Goal: Transaction & Acquisition: Obtain resource

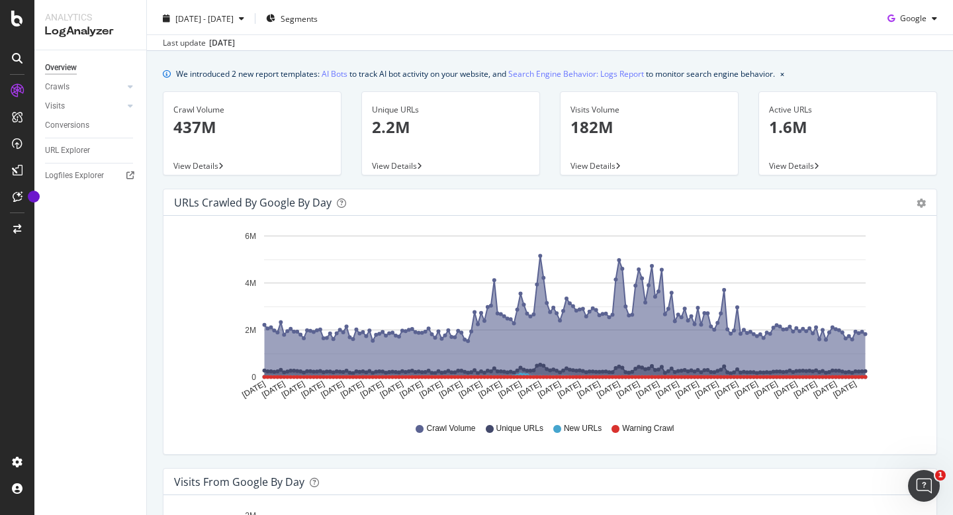
scroll to position [28, 0]
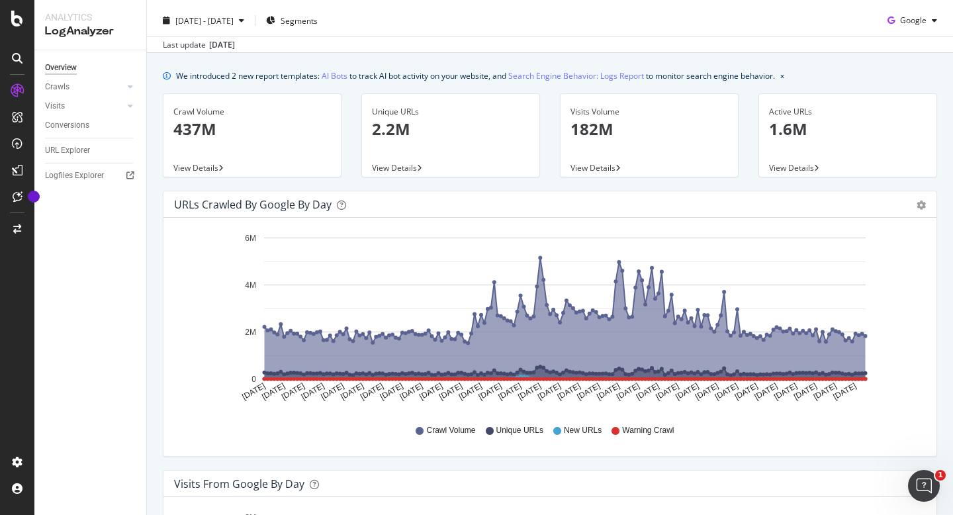
click at [394, 167] on span "View Details" at bounding box center [394, 167] width 45 height 11
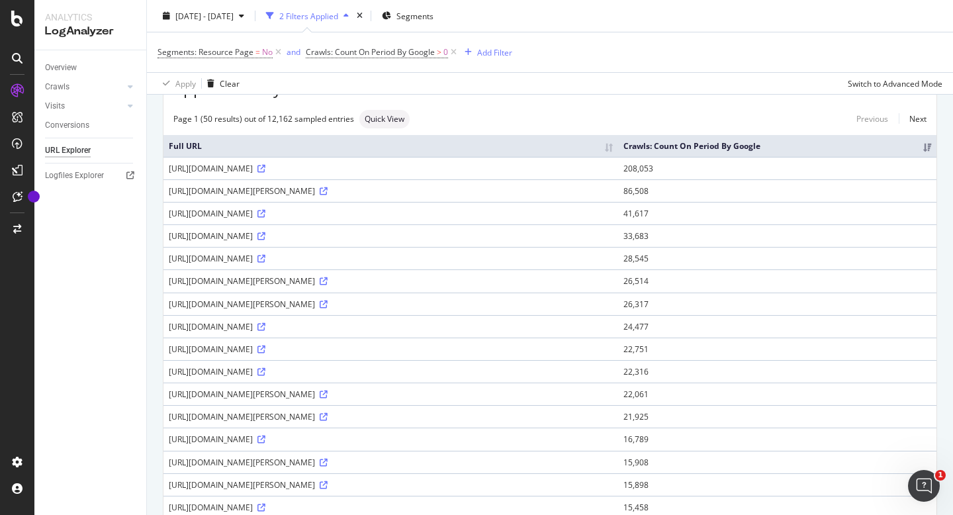
scroll to position [97, 0]
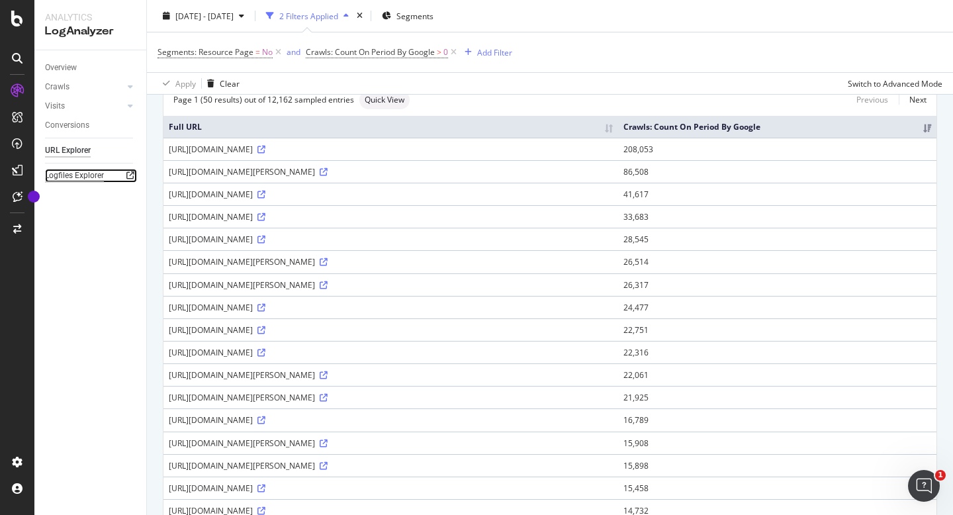
click at [79, 175] on div "Logfiles Explorer" at bounding box center [74, 176] width 59 height 14
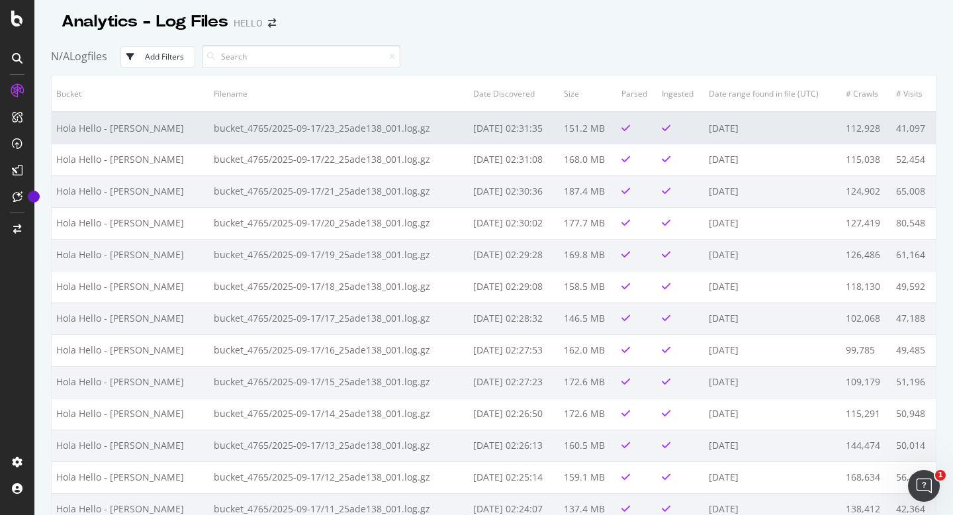
click at [142, 139] on td "Hola Hello - [PERSON_NAME]" at bounding box center [131, 128] width 158 height 32
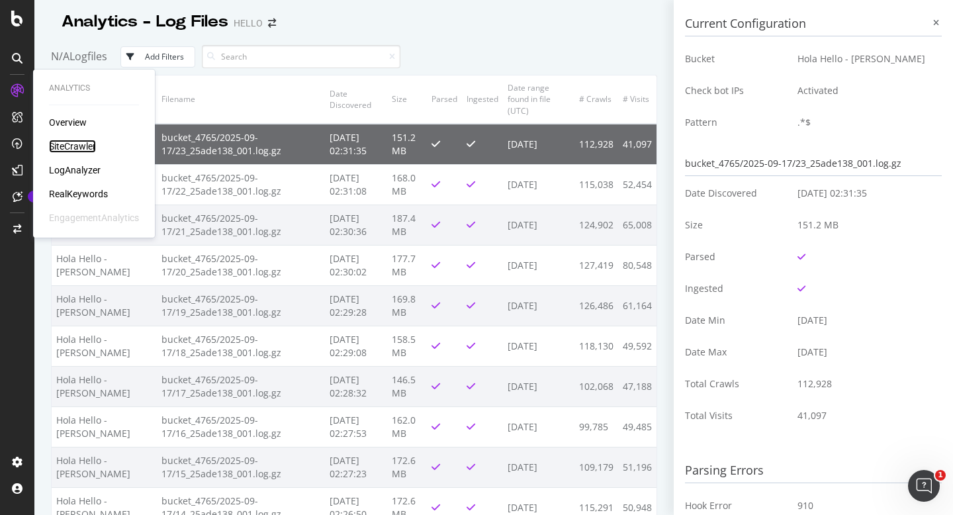
click at [70, 146] on div "SiteCrawler" at bounding box center [72, 146] width 47 height 13
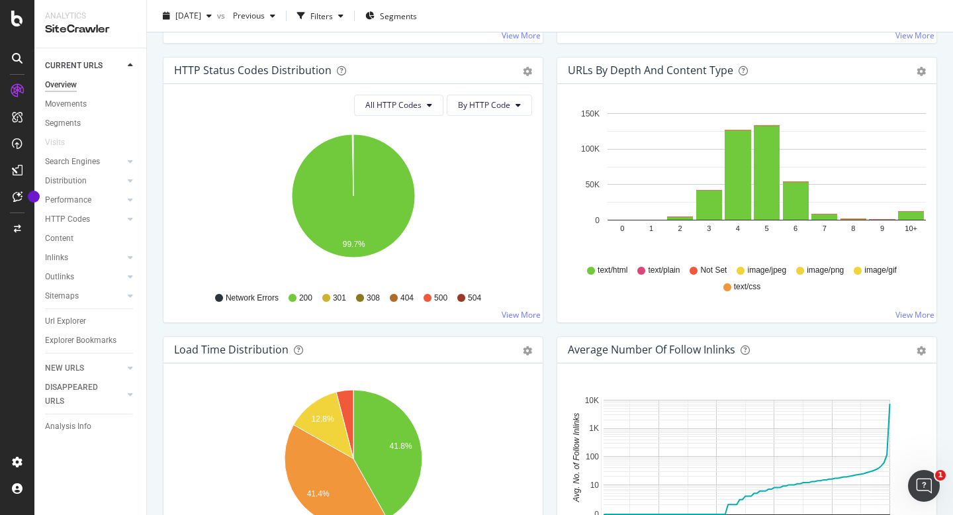
scroll to position [704, 0]
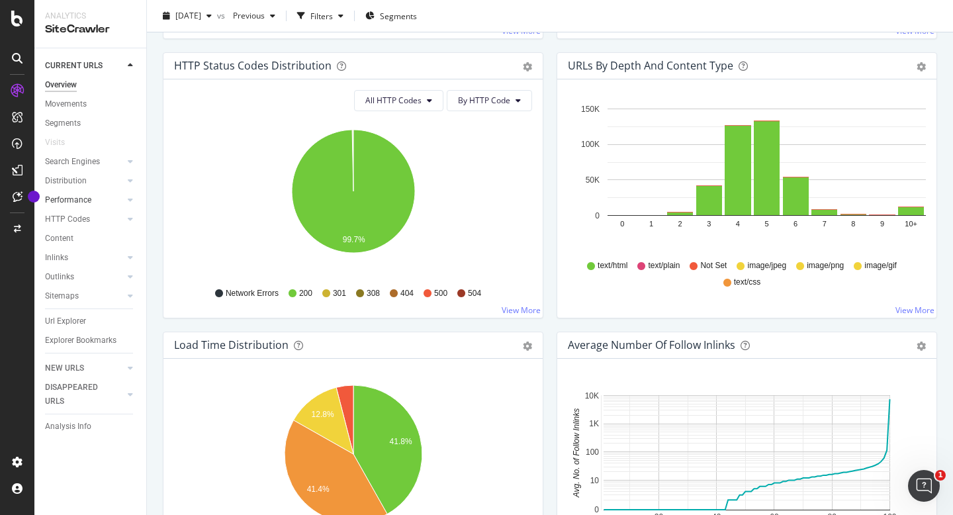
click at [100, 200] on link "Performance" at bounding box center [84, 200] width 79 height 14
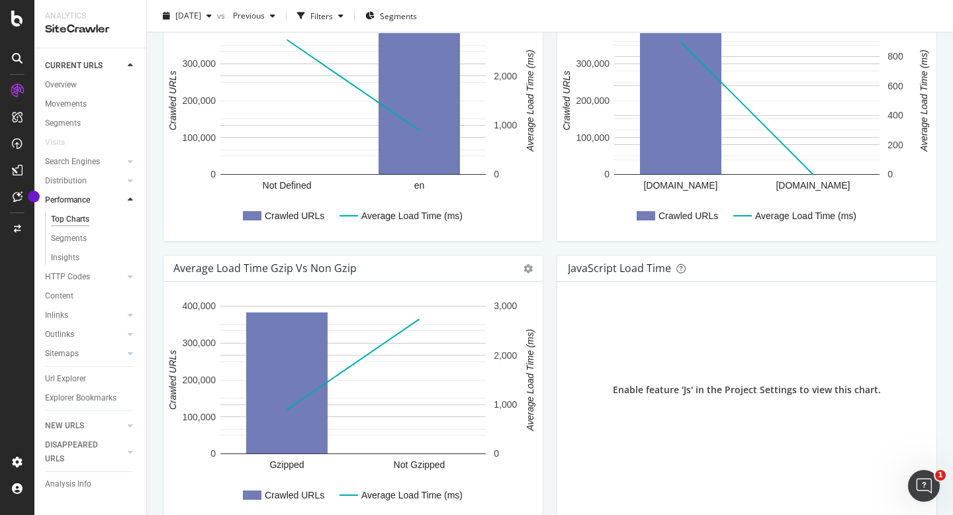
scroll to position [869, 0]
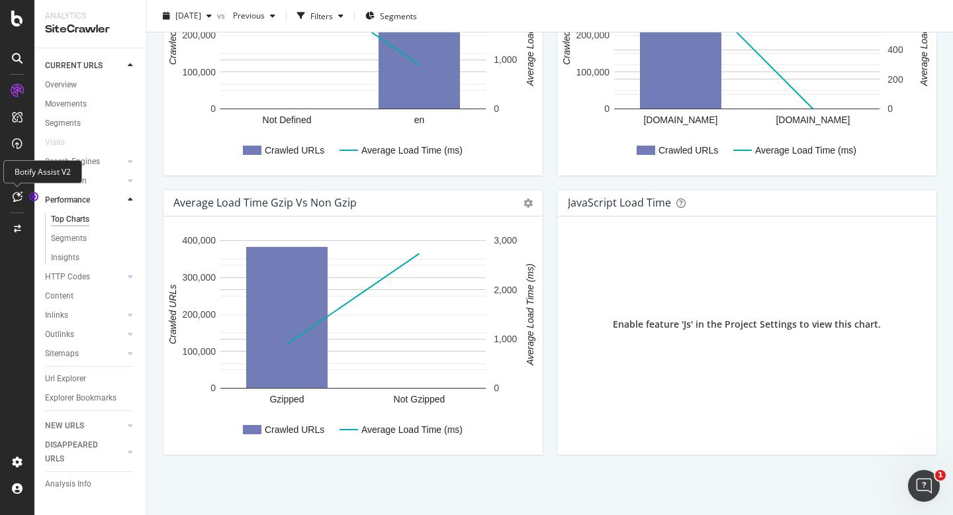
click at [17, 195] on icon at bounding box center [18, 196] width 10 height 11
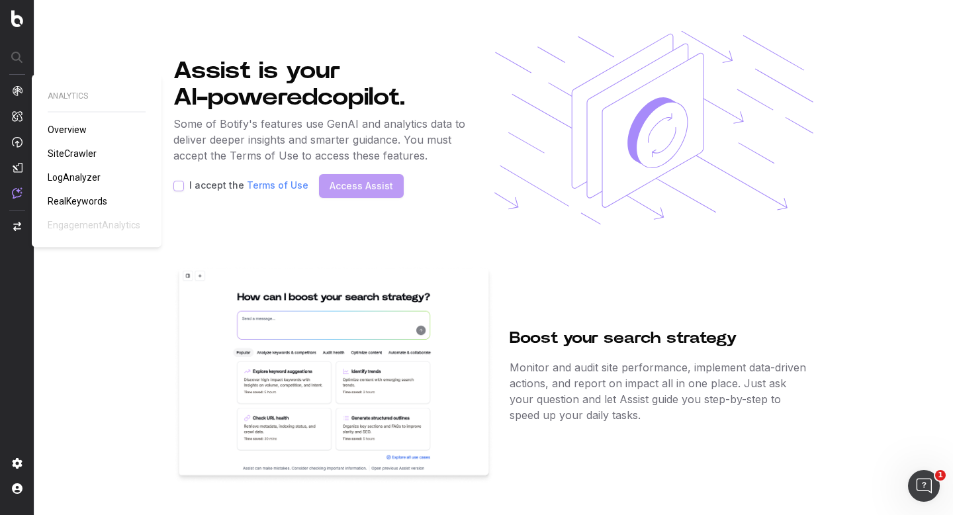
click at [22, 94] on img at bounding box center [17, 90] width 11 height 11
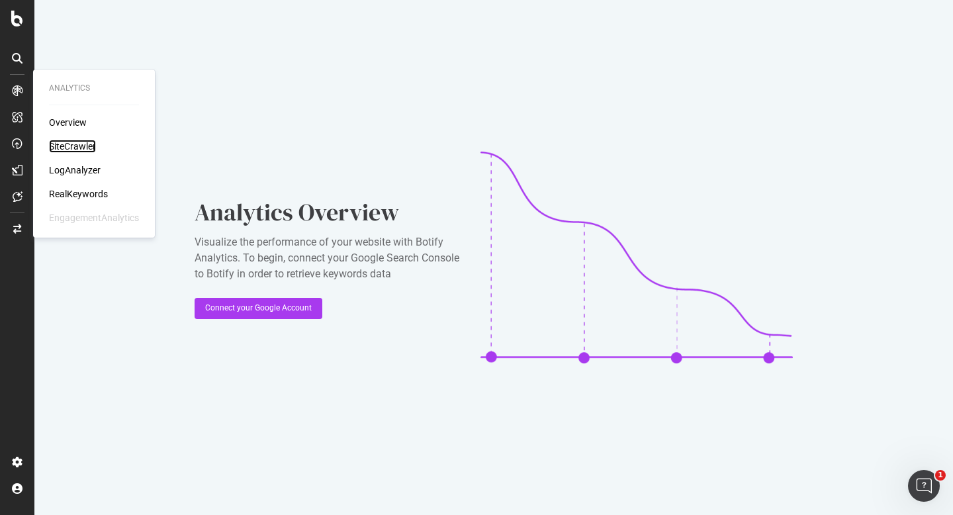
click at [77, 142] on div "SiteCrawler" at bounding box center [72, 146] width 47 height 13
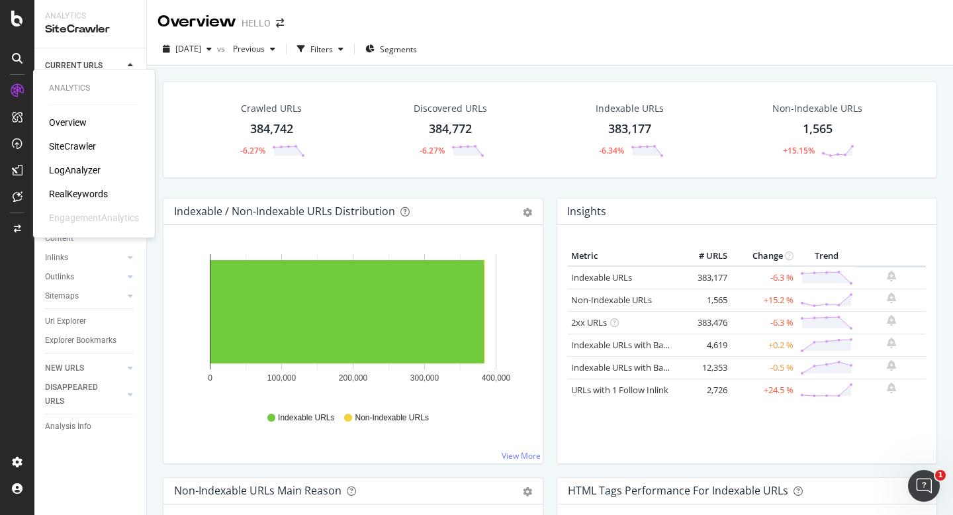
click at [70, 173] on div "LogAnalyzer" at bounding box center [75, 170] width 52 height 13
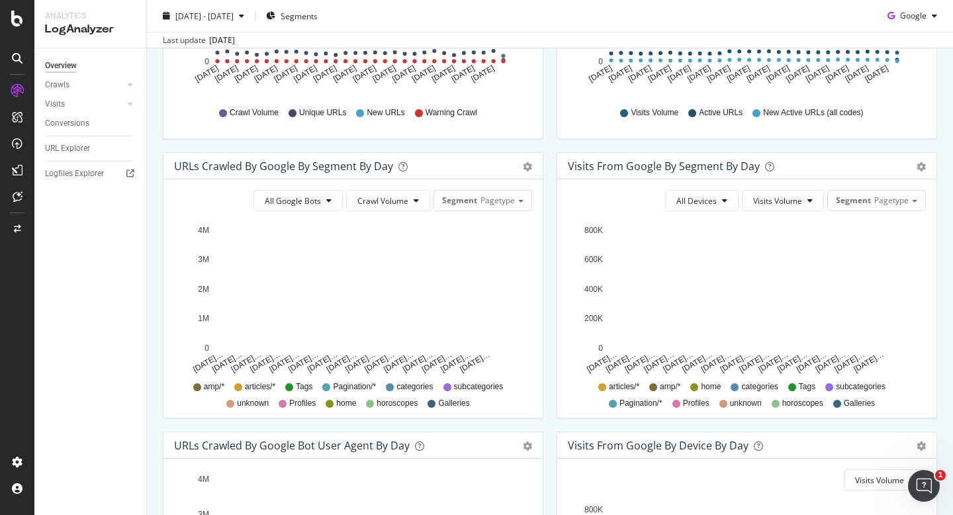
scroll to position [350, 0]
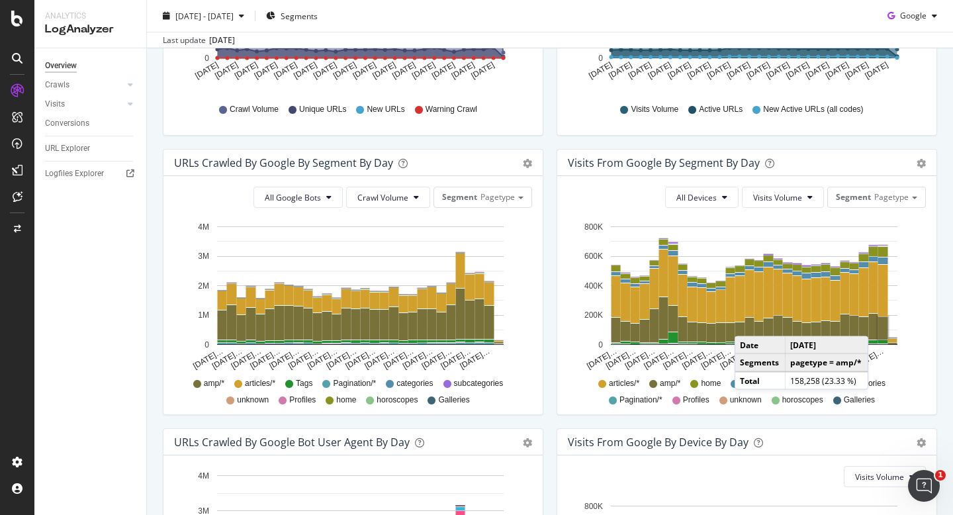
click at [882, 323] on rect "A chart." at bounding box center [884, 328] width 10 height 23
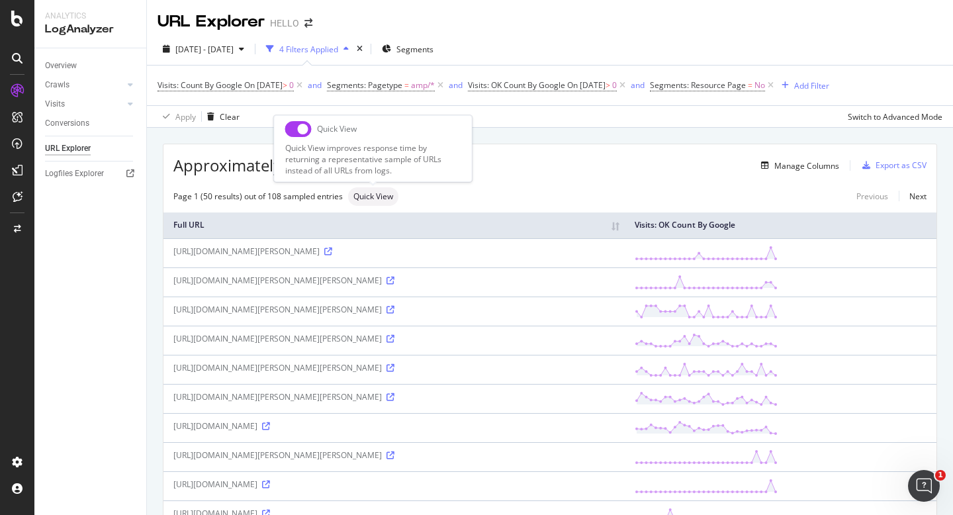
click at [377, 200] on span "Quick View" at bounding box center [374, 197] width 40 height 8
click at [890, 170] on div "Export as CSV" at bounding box center [901, 165] width 51 height 11
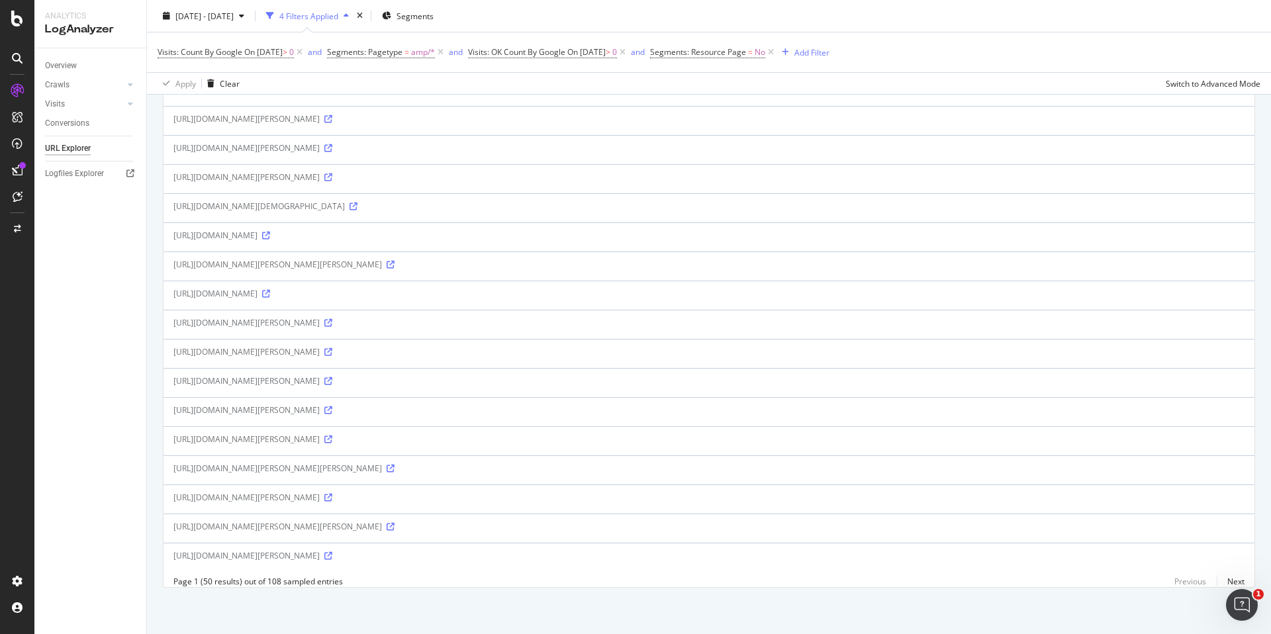
scroll to position [1123, 0]
